Goal: Information Seeking & Learning: Learn about a topic

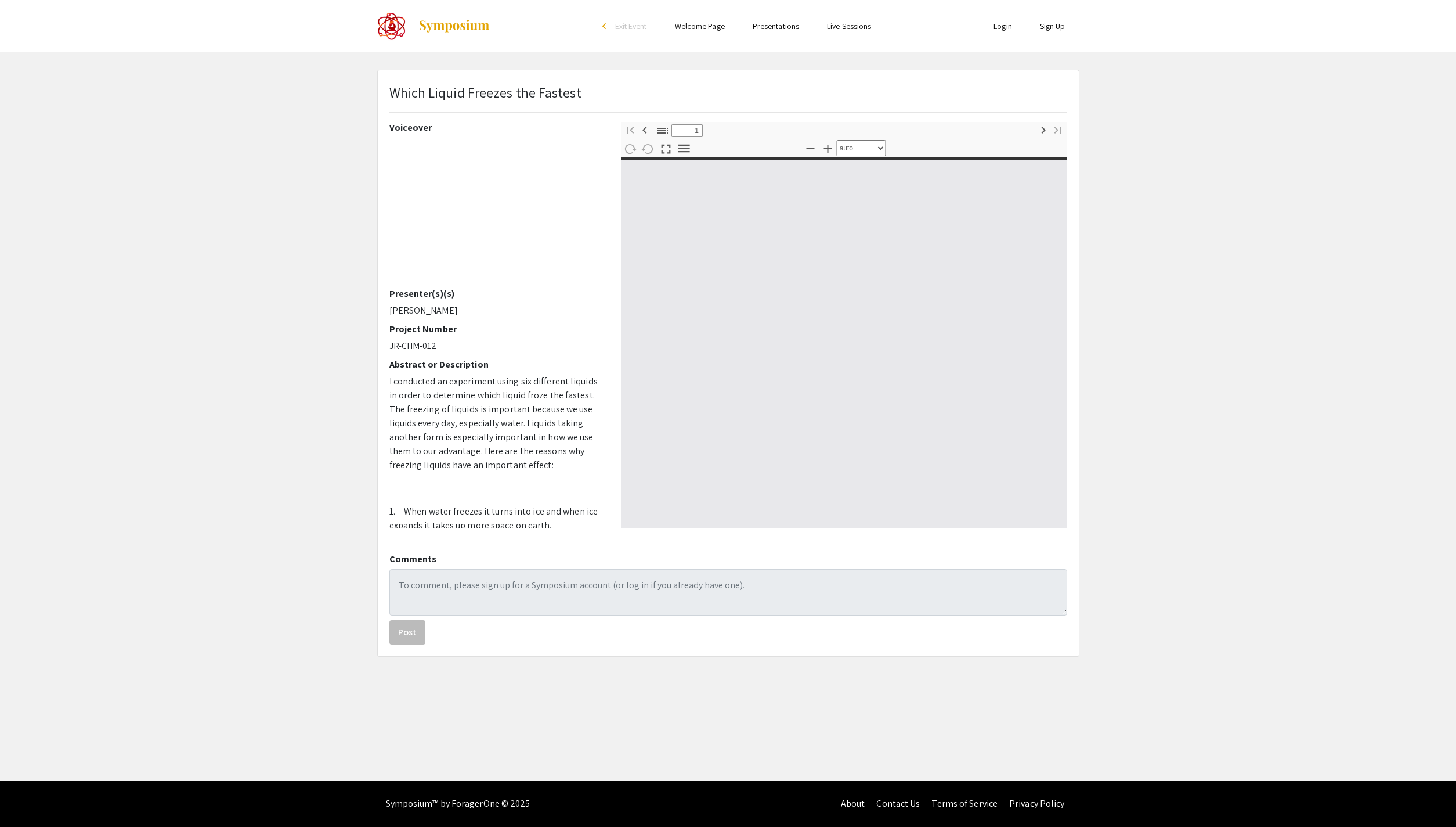
select select "custom"
type input "0"
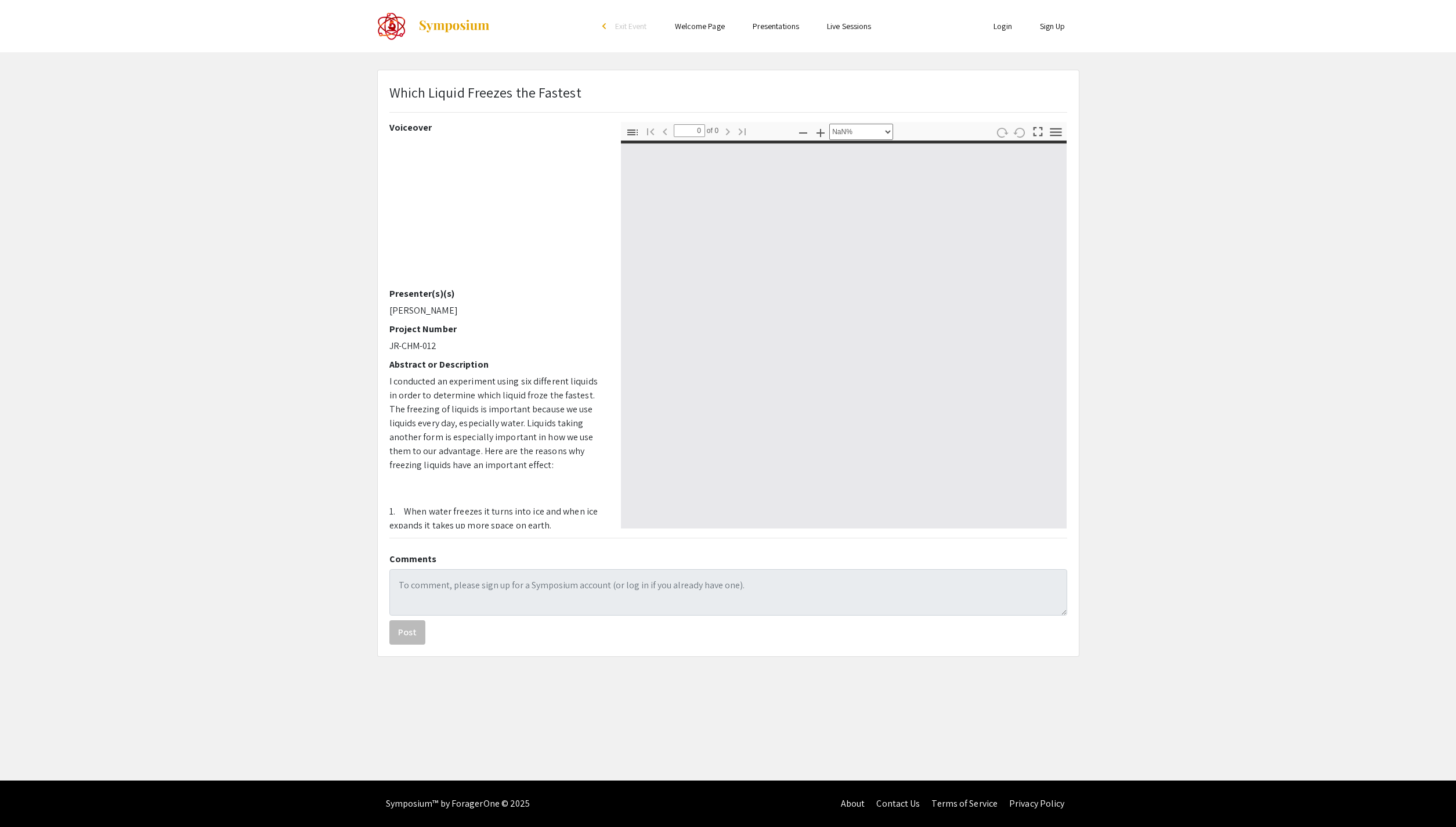
select select "auto"
type input "1"
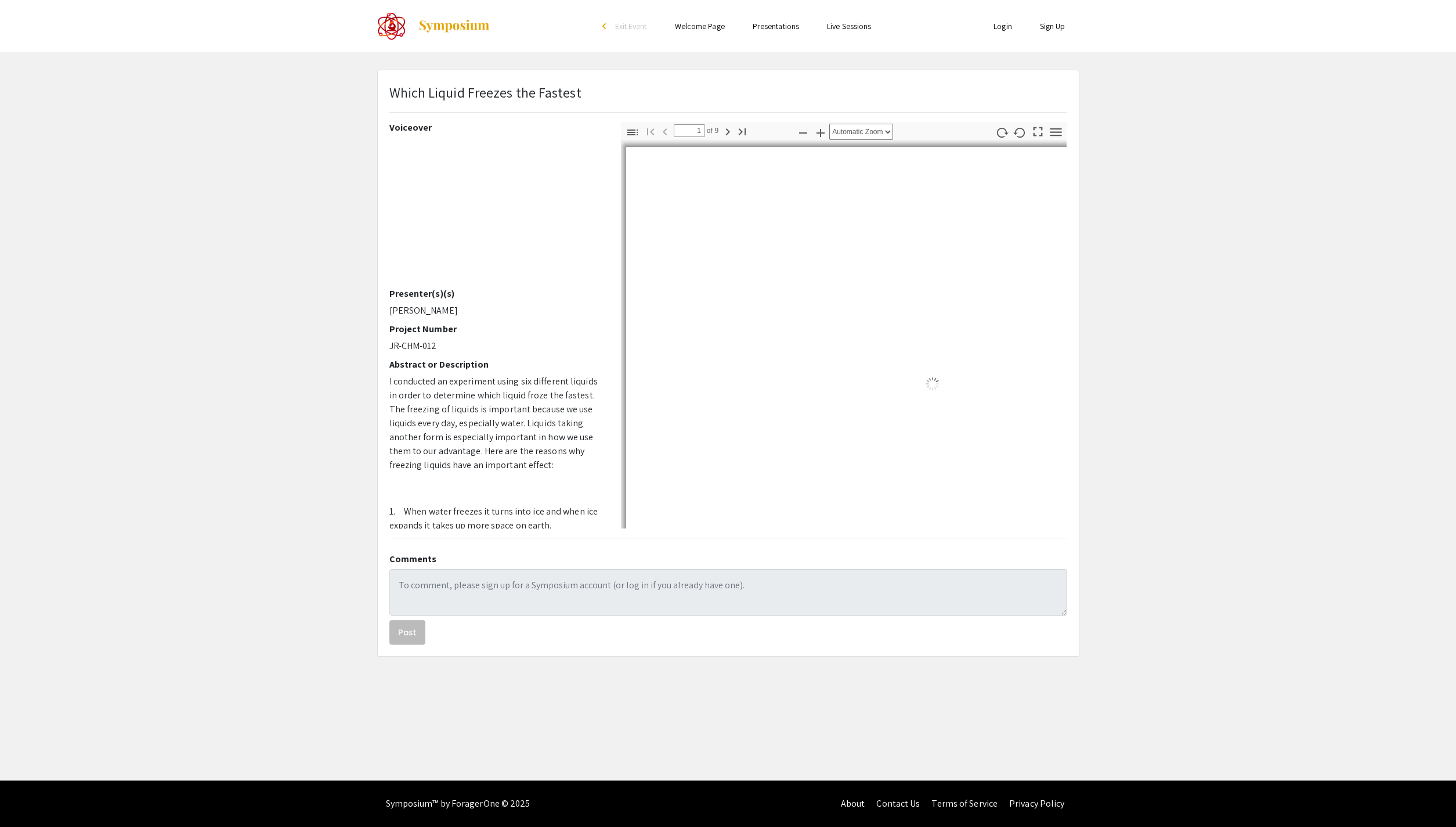
select select "auto"
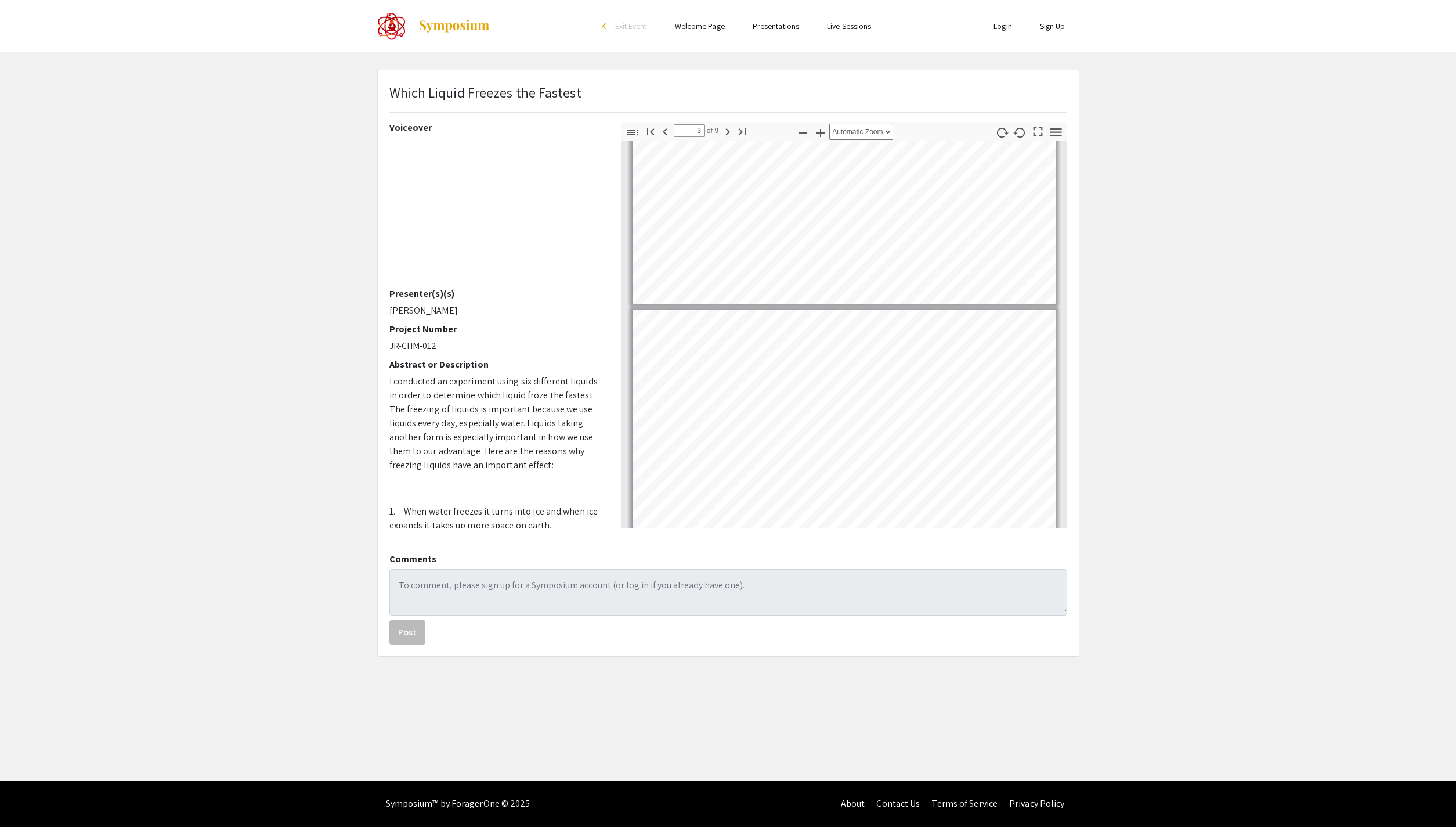
scroll to position [615, 0]
type input "7"
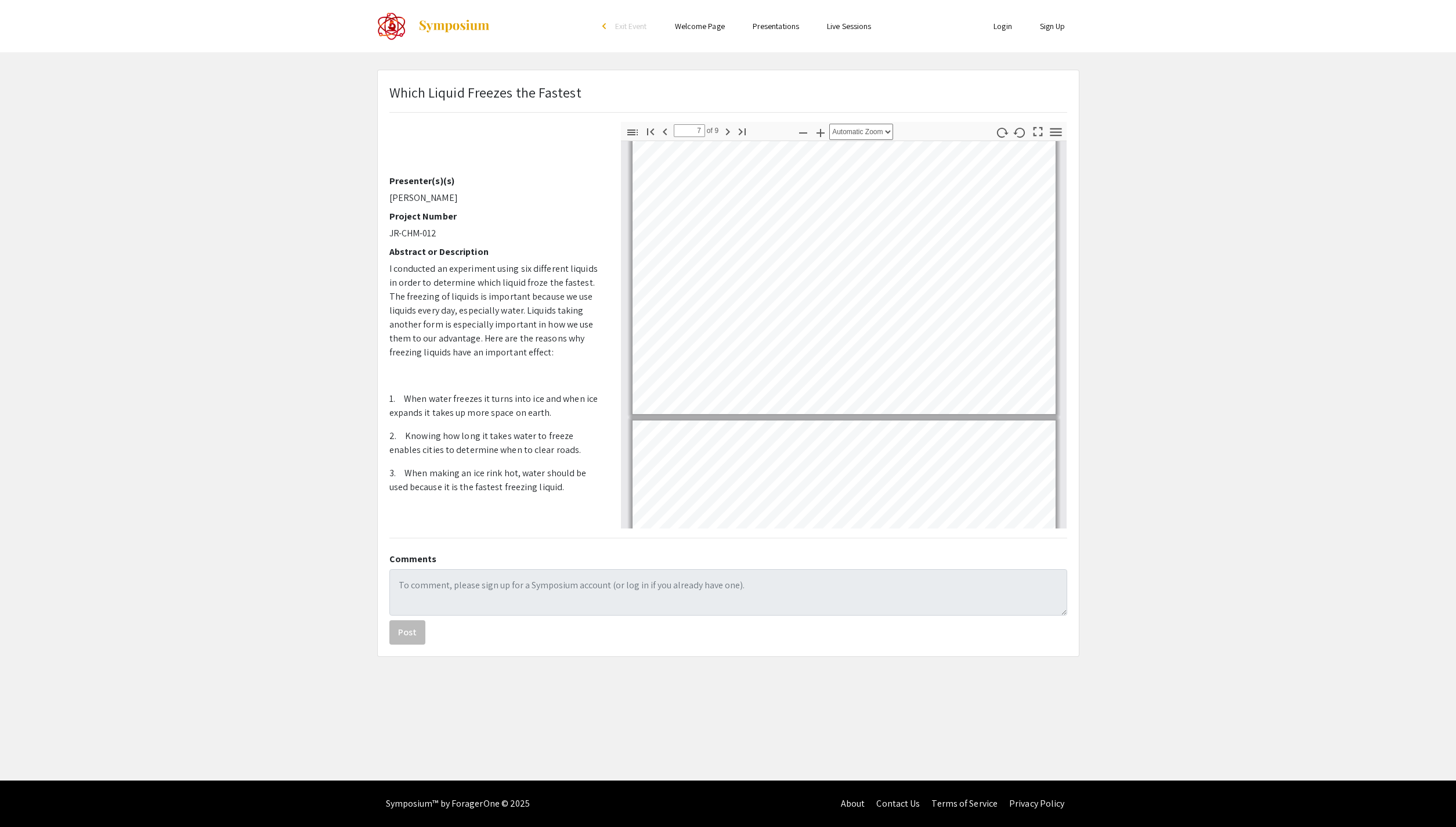
scroll to position [232, 0]
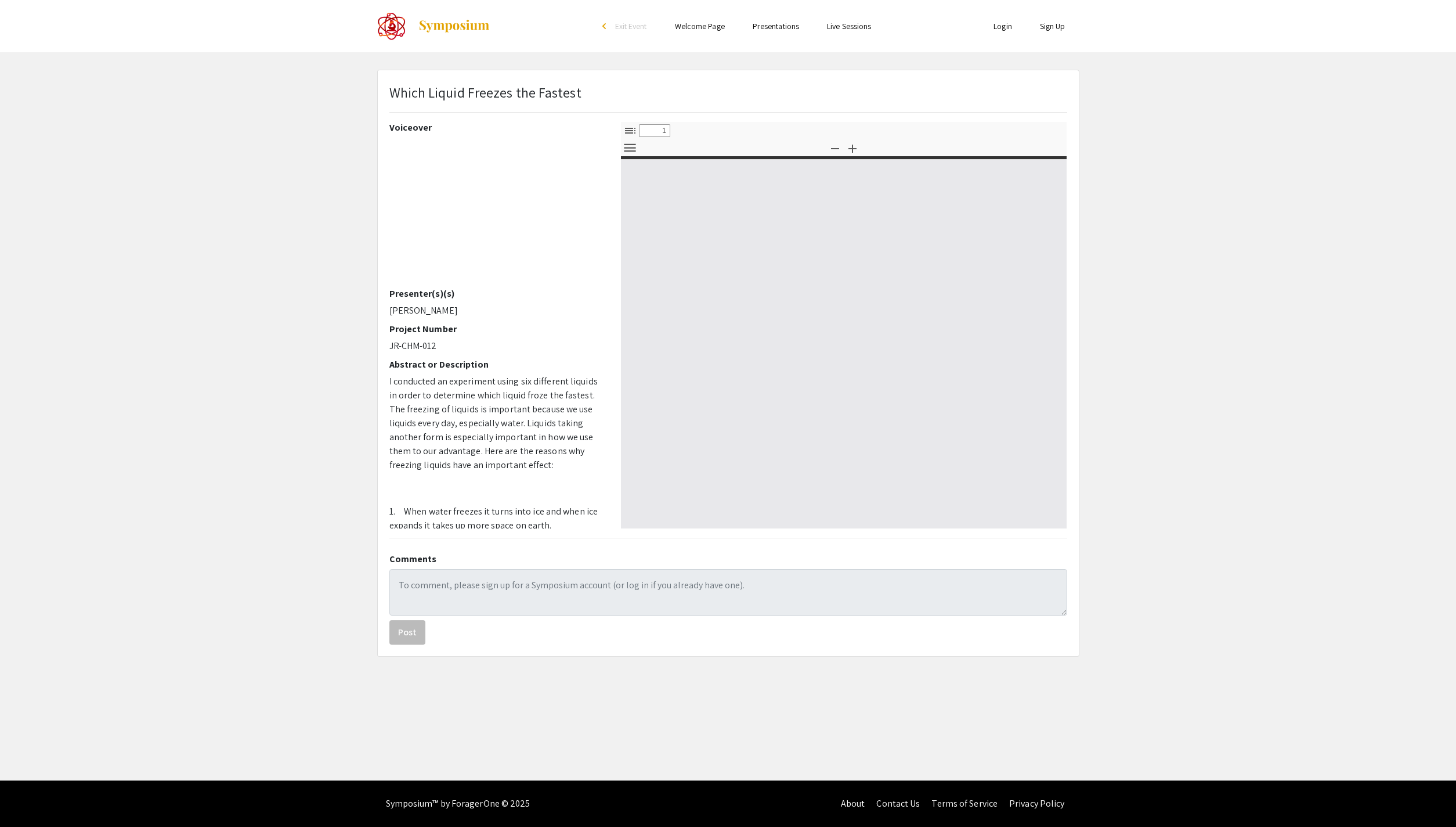
select select "custom"
type input "0"
select select "custom"
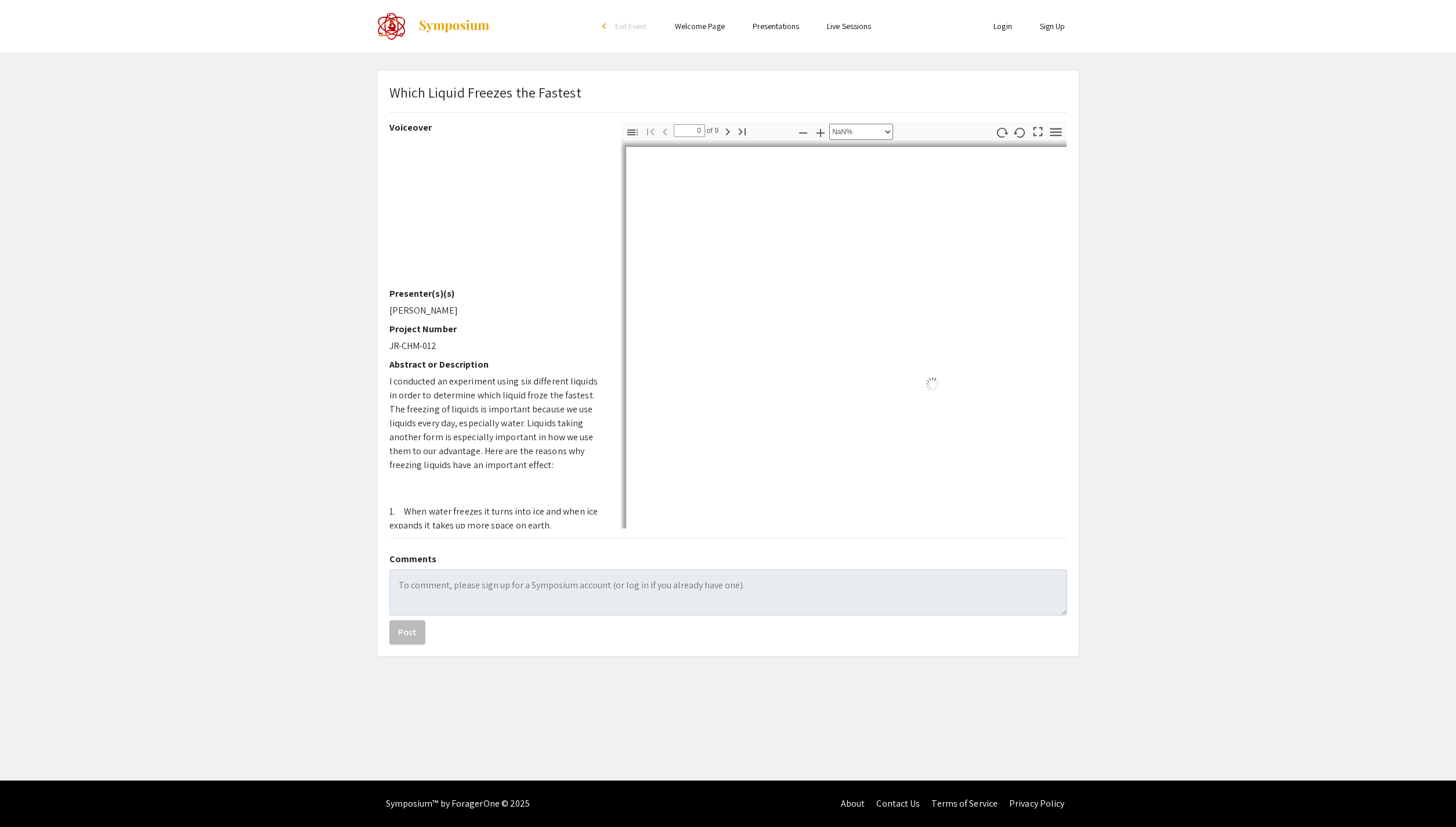
type input "1"
select select "auto"
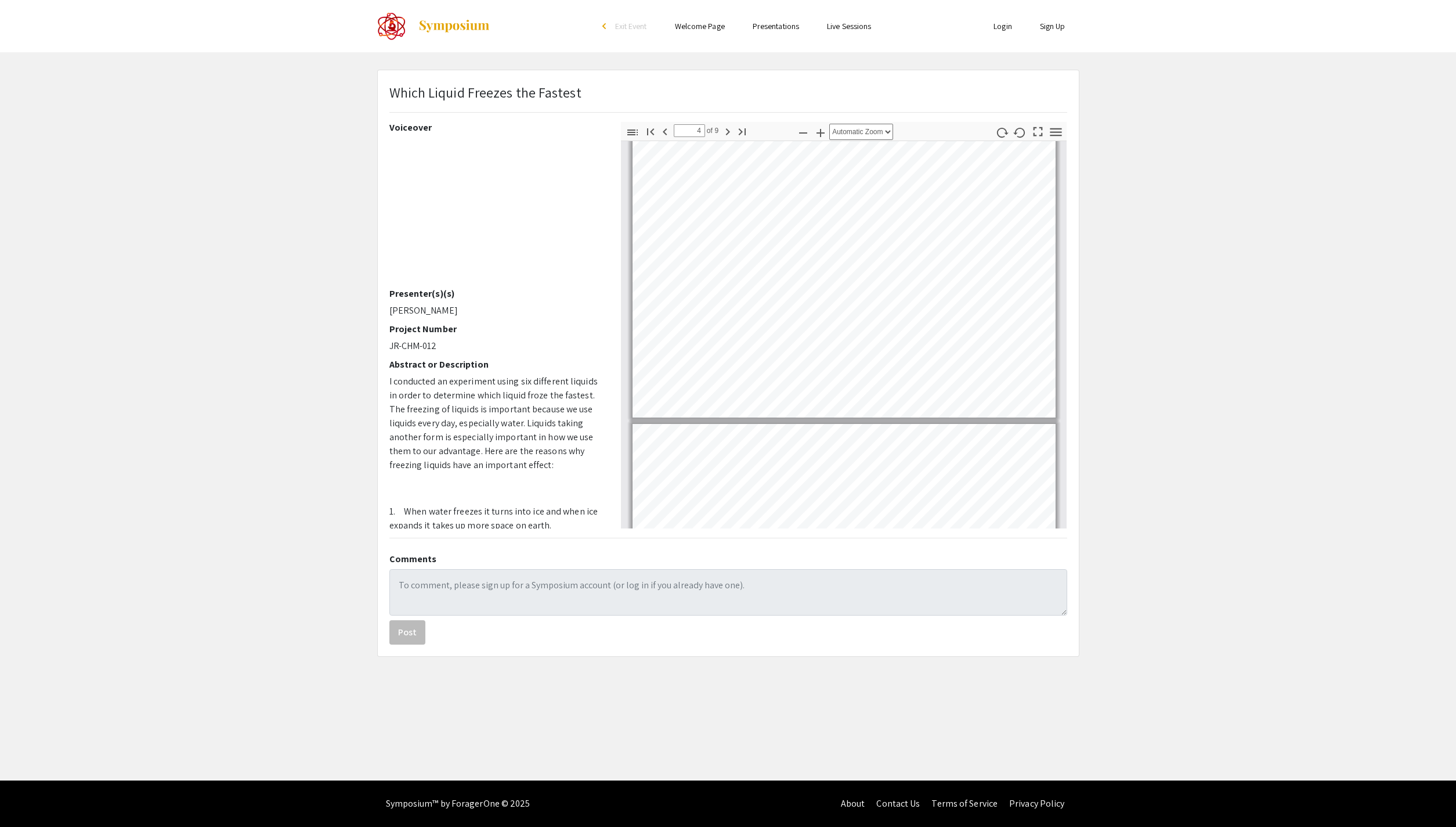
scroll to position [833, 0]
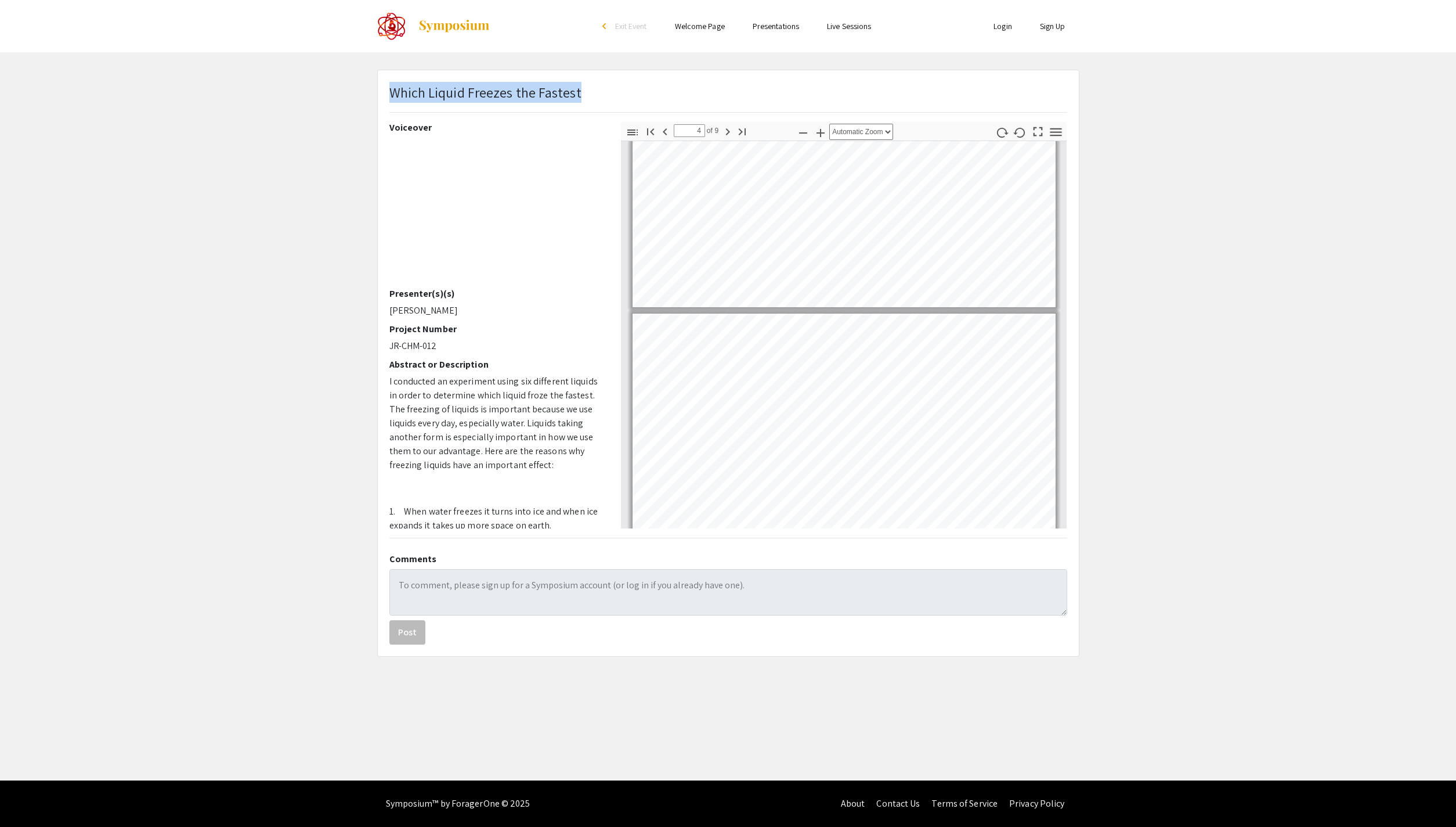
drag, startPoint x: 582, startPoint y: 90, endPoint x: 391, endPoint y: 94, distance: 191.0
click at [391, 94] on div "Which Liquid Freezes the Fastest" at bounding box center [728, 102] width 696 height 40
copy div "Which Liquid Freezes the Fastest"
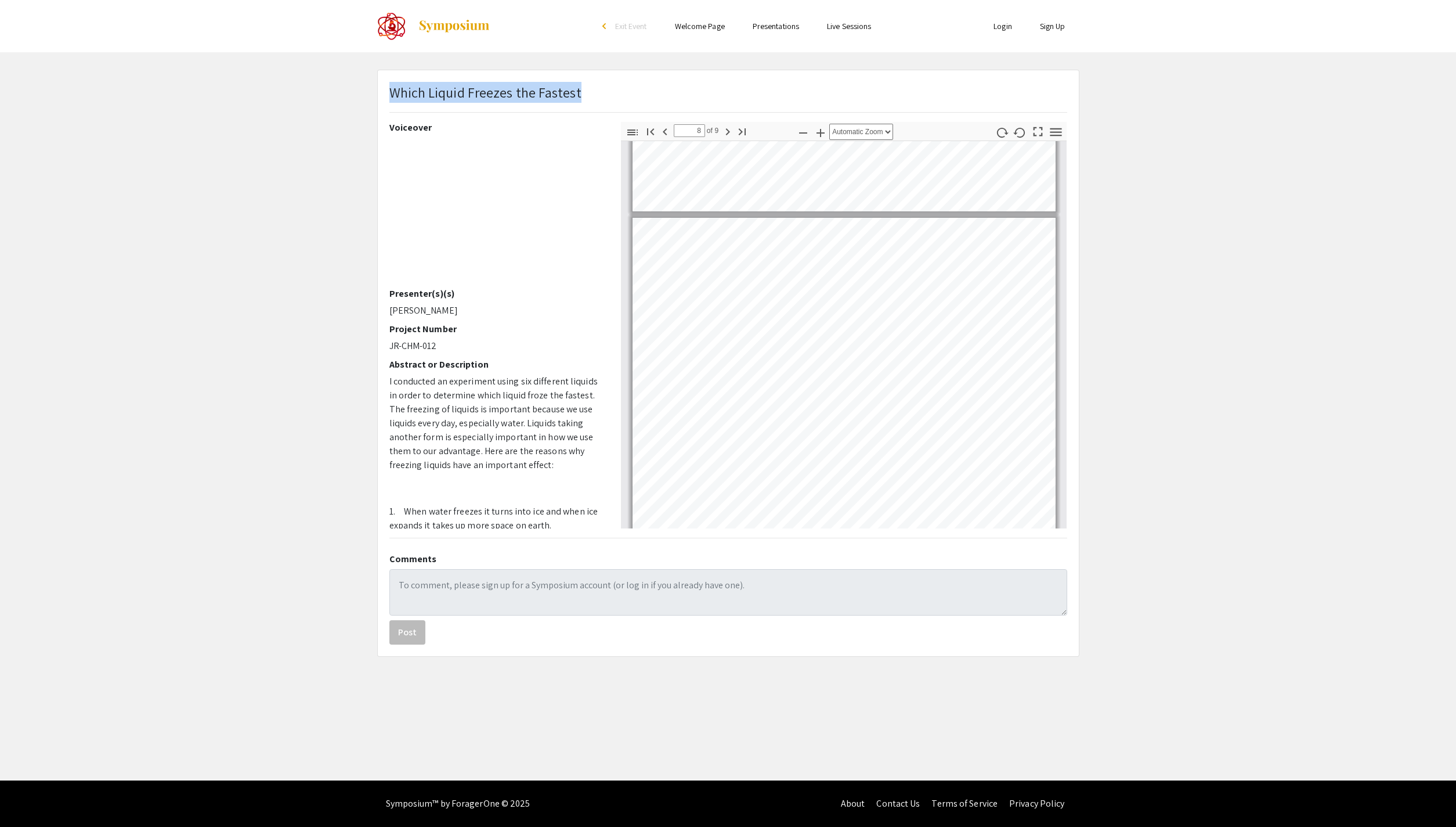
scroll to position [2283, 0]
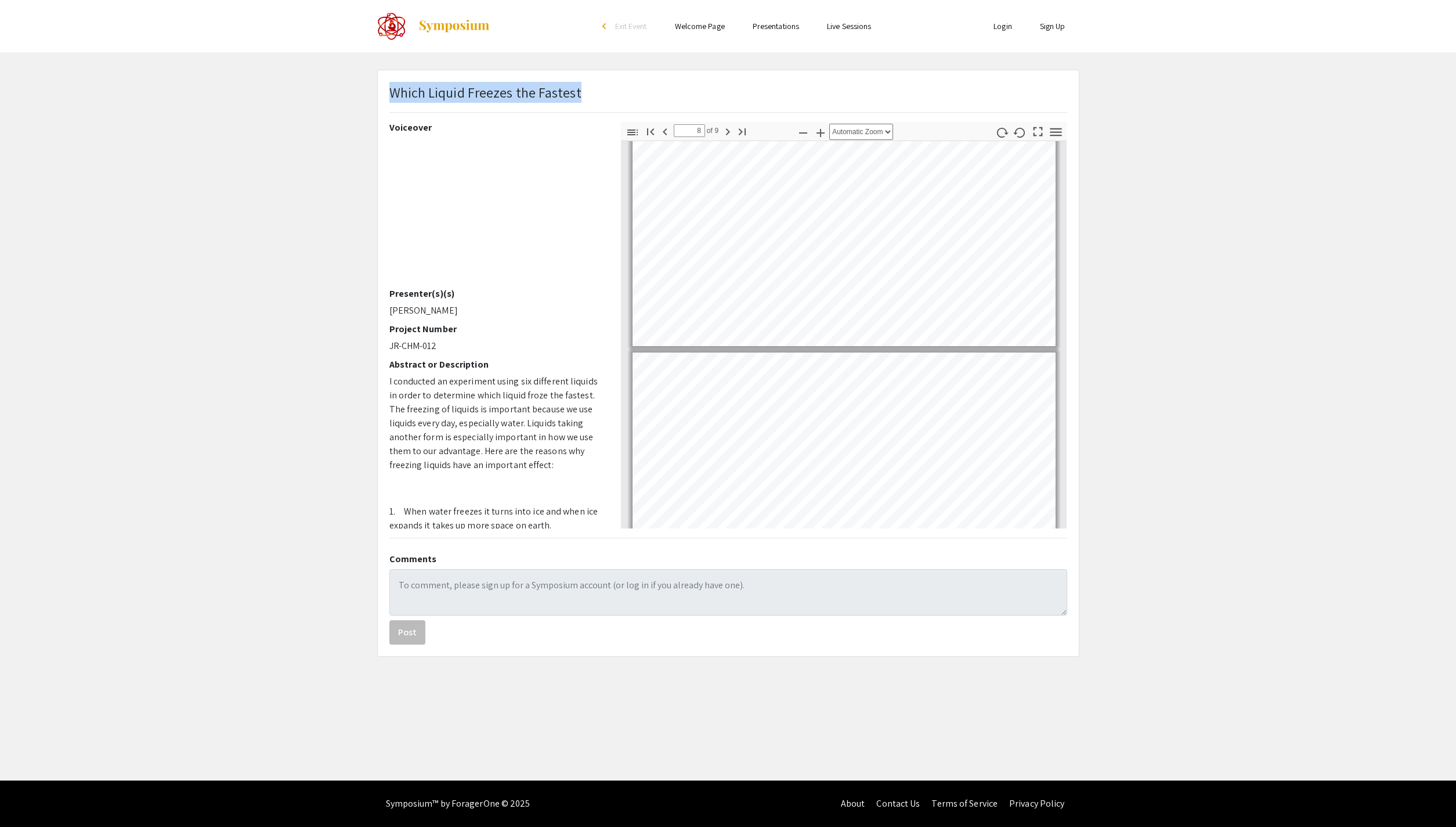
type input "9"
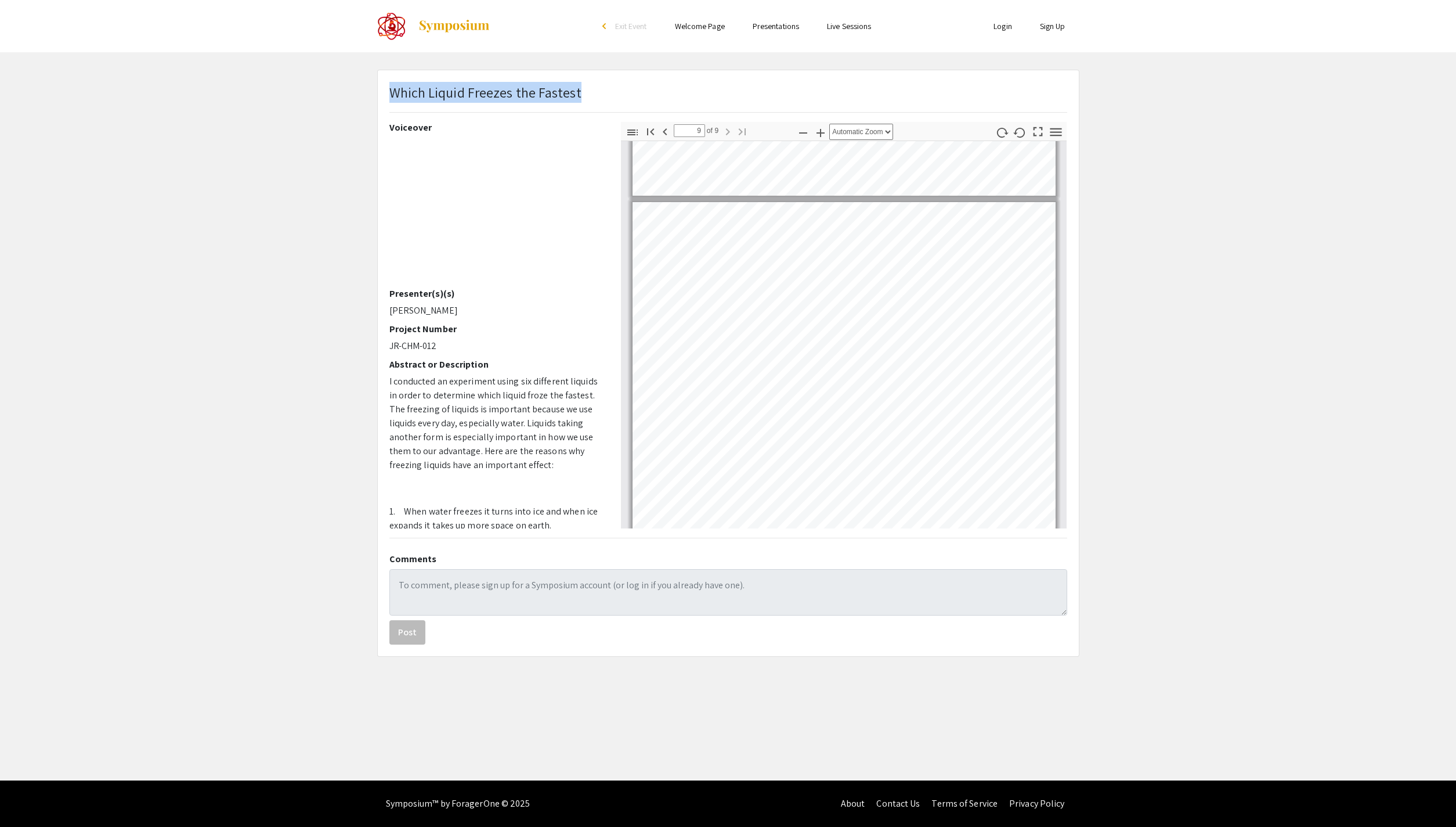
scroll to position [2617, 0]
